Goal: Task Accomplishment & Management: Use online tool/utility

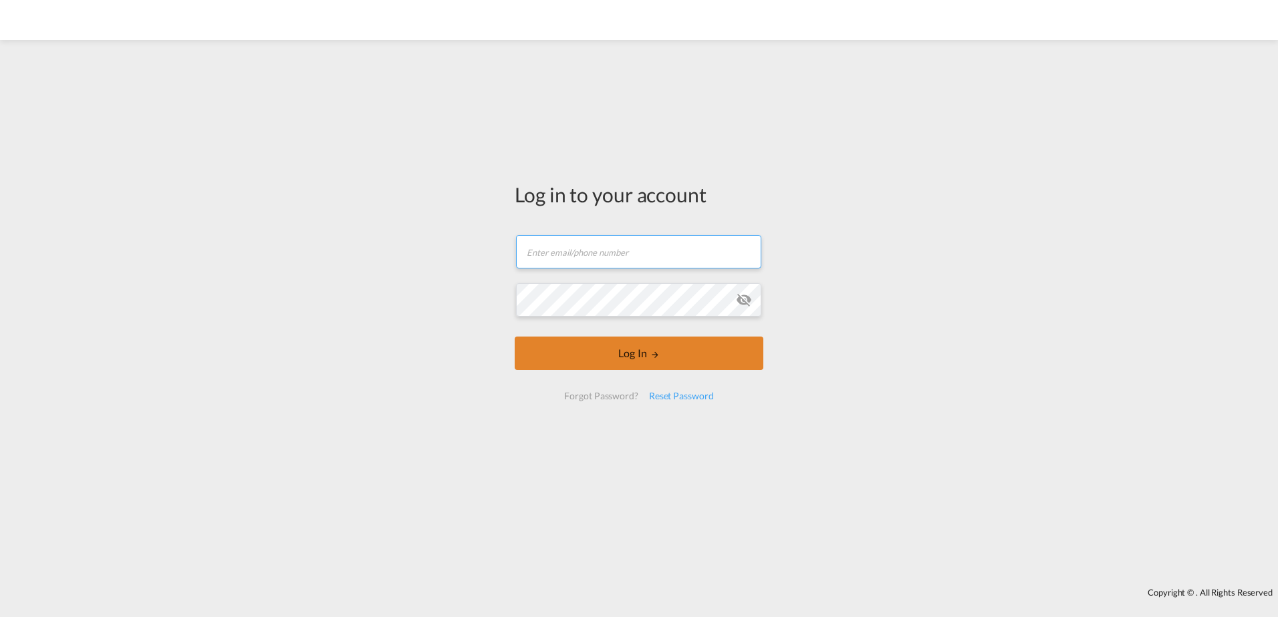
type input "[DOMAIN_NAME][EMAIL_ADDRESS][DOMAIN_NAME]"
click at [578, 359] on button "Log In" at bounding box center [639, 353] width 249 height 33
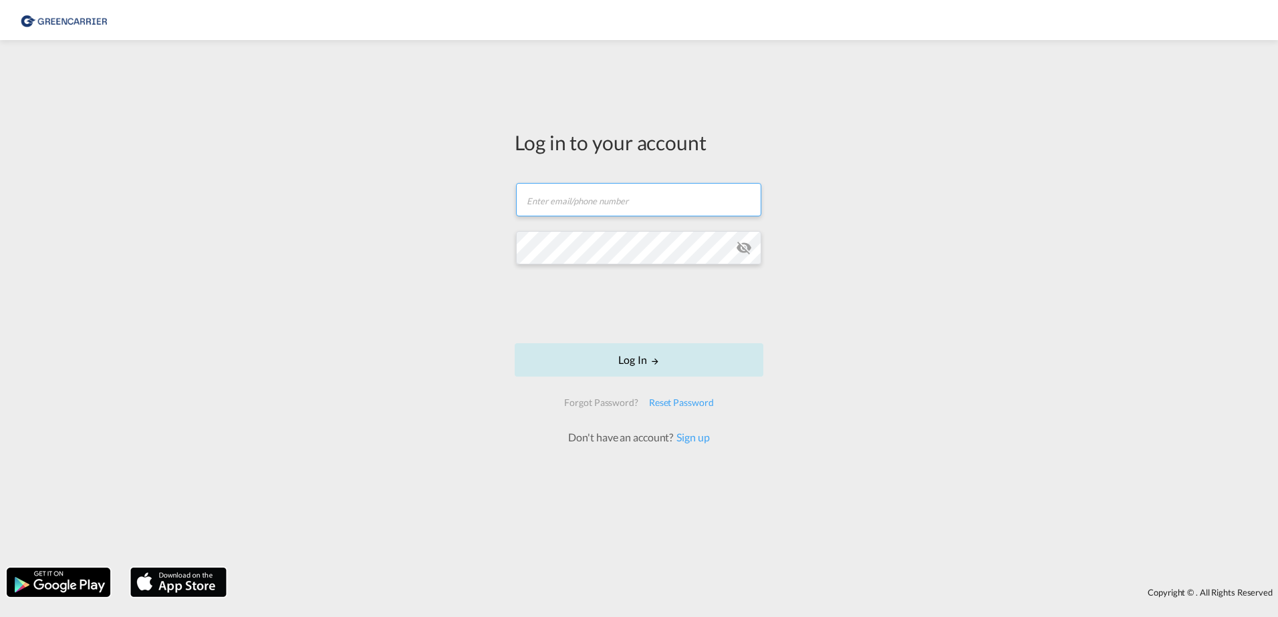
type input "[DOMAIN_NAME][EMAIL_ADDRESS][DOMAIN_NAME]"
click at [595, 365] on button "Log In" at bounding box center [639, 359] width 249 height 33
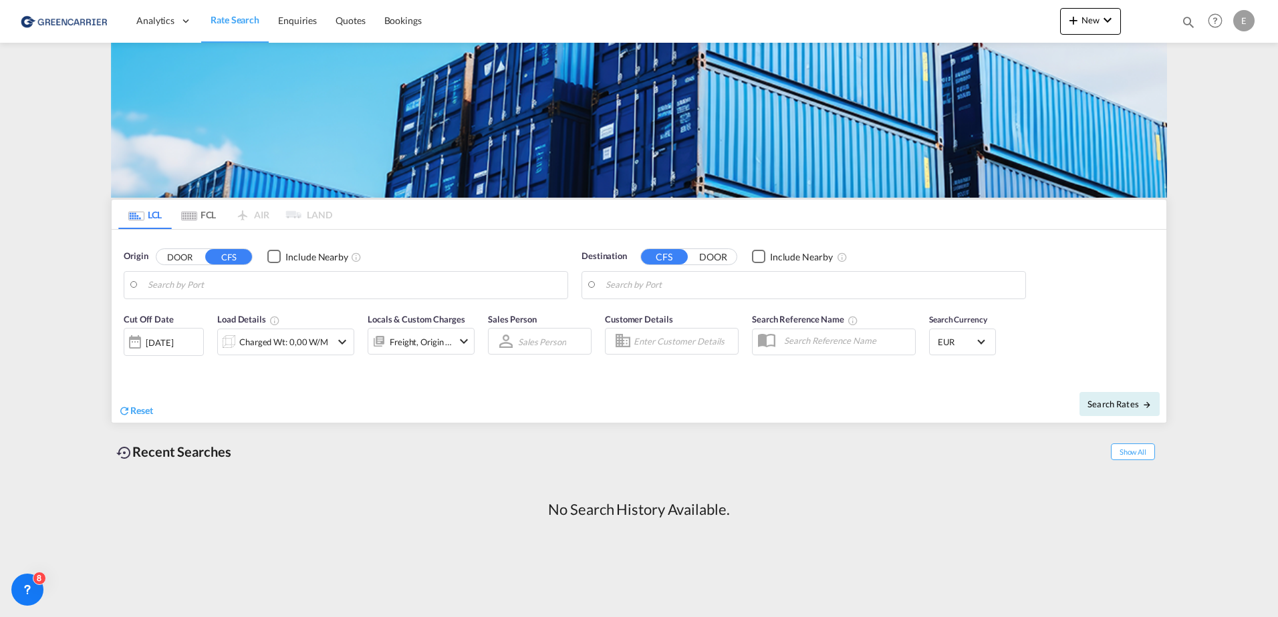
click at [42, 227] on md-content "Analytics Dashboard Rate Search Enquiries Quotes Bookings New Quote Bookings" at bounding box center [639, 308] width 1278 height 617
click at [424, 23] on link "Bookings" at bounding box center [403, 20] width 56 height 43
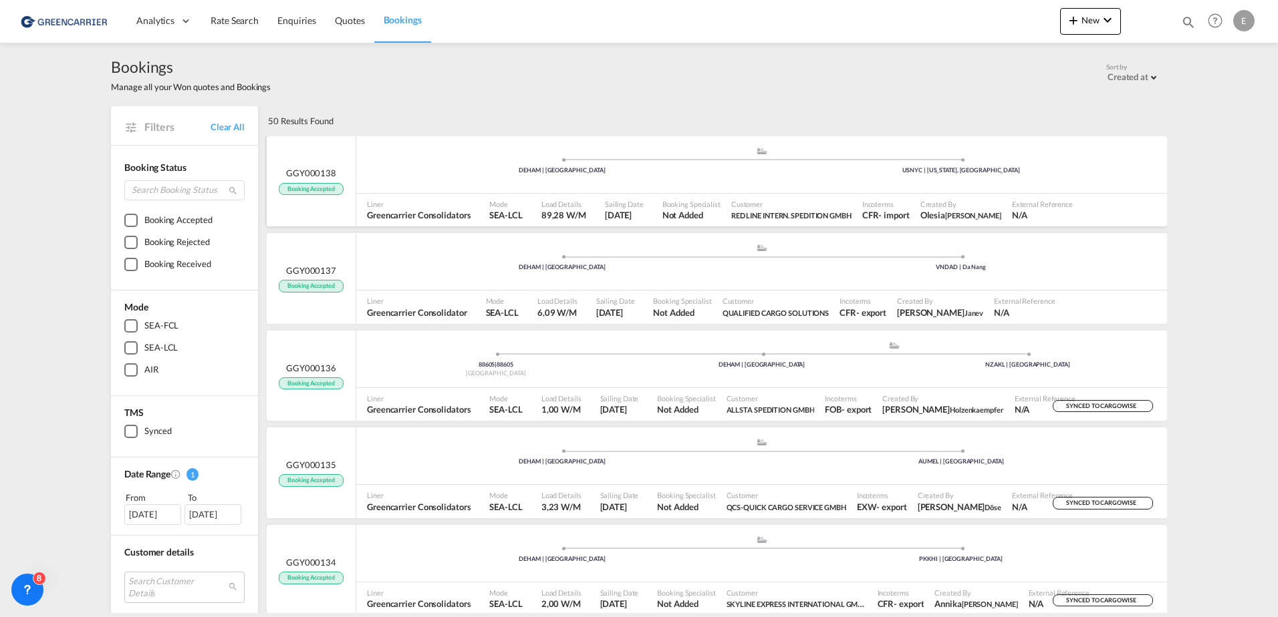
click at [299, 169] on span "GGY000138" at bounding box center [311, 173] width 50 height 12
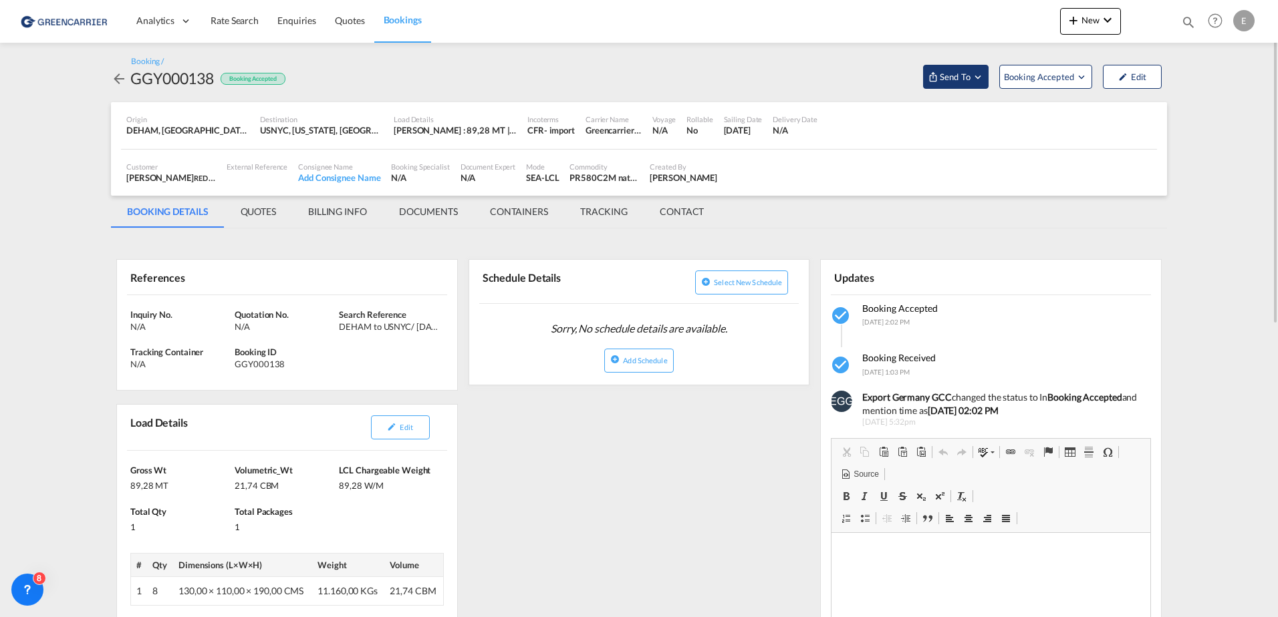
click at [954, 82] on span "Send To" at bounding box center [954, 76] width 33 height 13
click at [962, 113] on div "Yet to sync" at bounding box center [989, 127] width 83 height 28
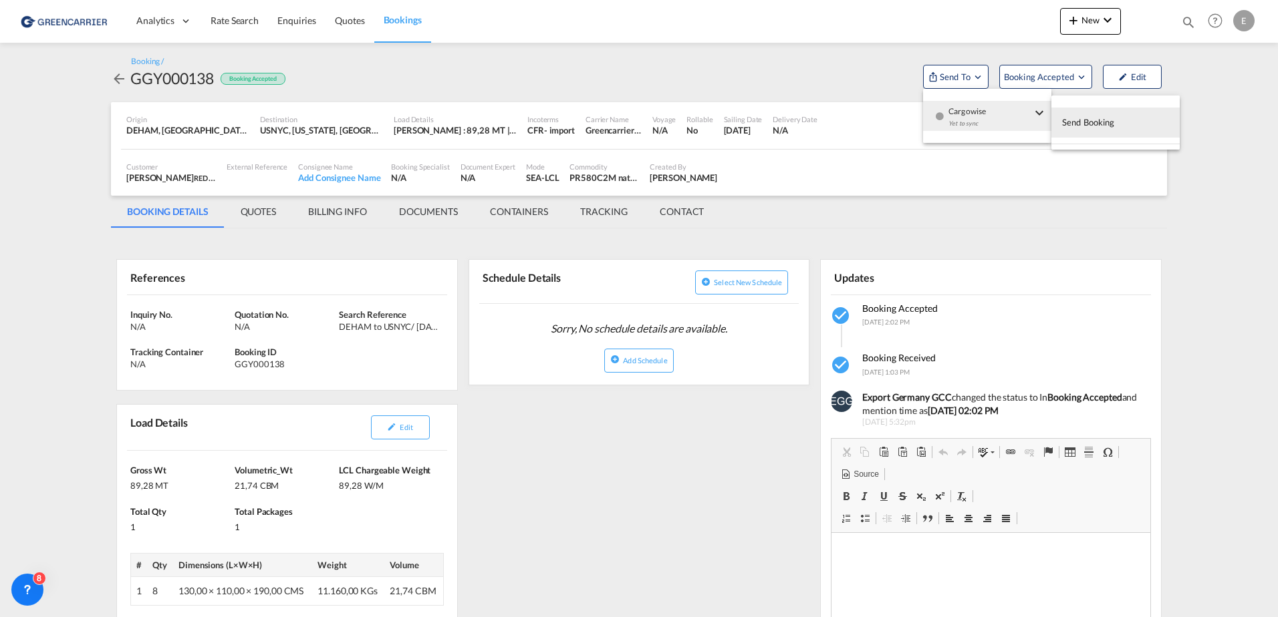
click at [1088, 119] on span "Send Booking" at bounding box center [1088, 122] width 53 height 21
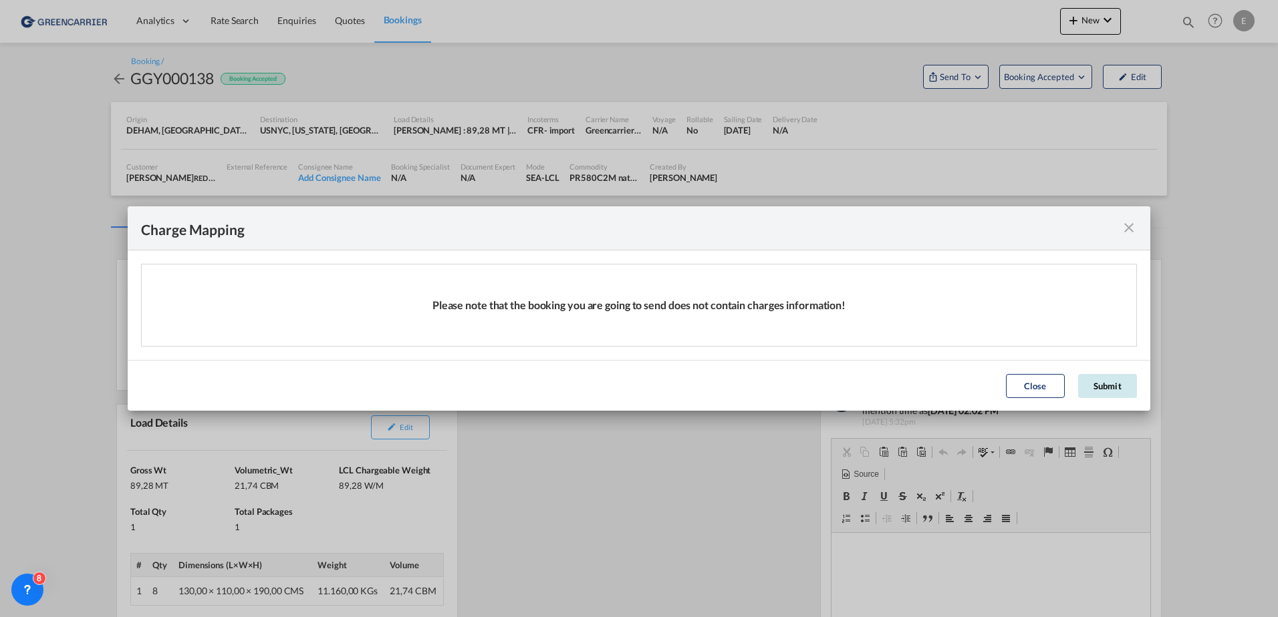
click at [1102, 387] on button "Submit" at bounding box center [1107, 386] width 59 height 24
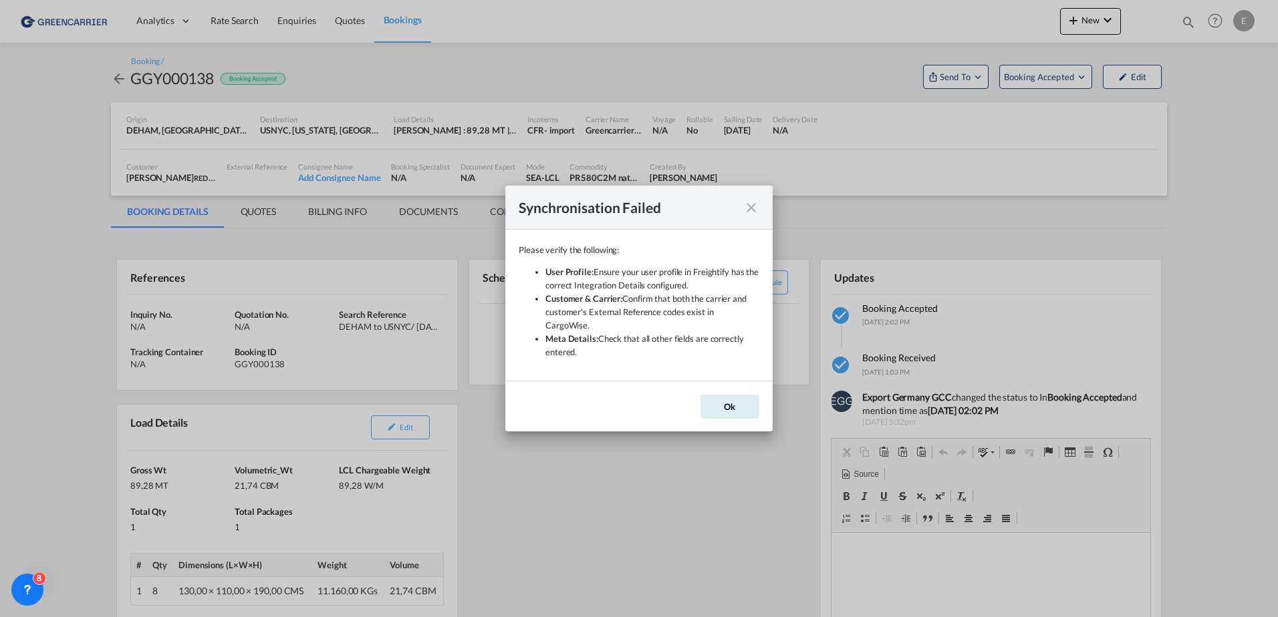
click at [46, 178] on div "Synchronisation Failed Please verify the following: User Profile: Ensure your u…" at bounding box center [639, 308] width 1278 height 617
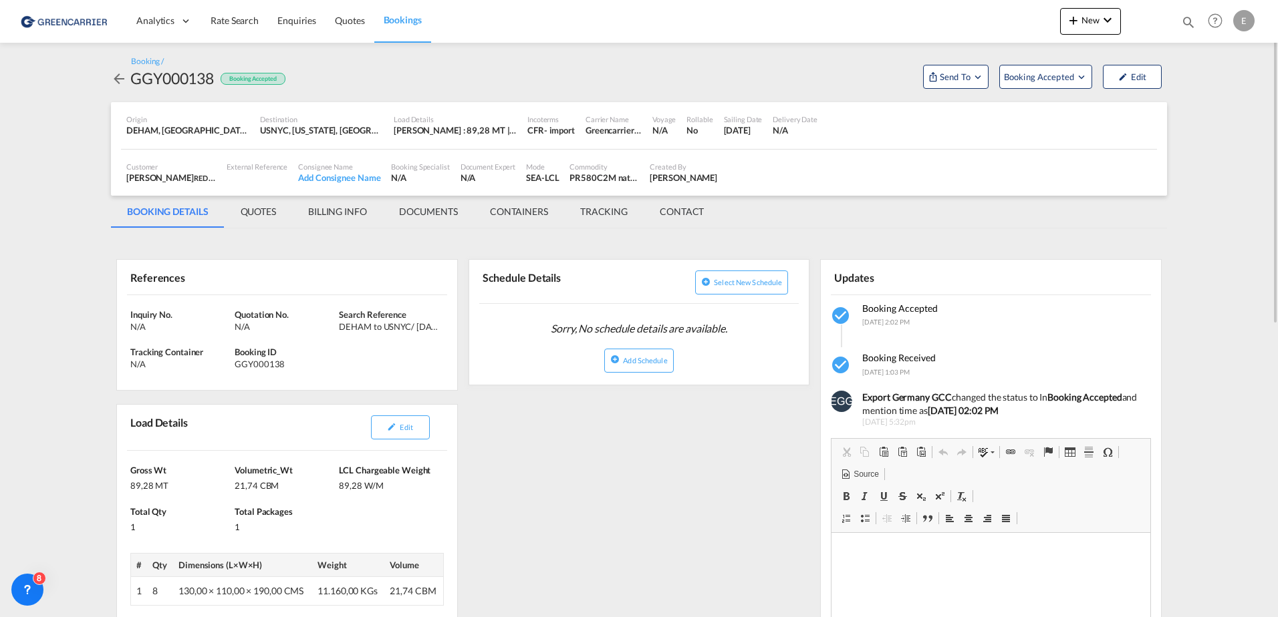
click at [51, 245] on md-content "Analytics Dashboard Rate Search Enquiries Quotes Bookings New Quote Bookings" at bounding box center [639, 308] width 1278 height 617
